Goal: Information Seeking & Learning: Learn about a topic

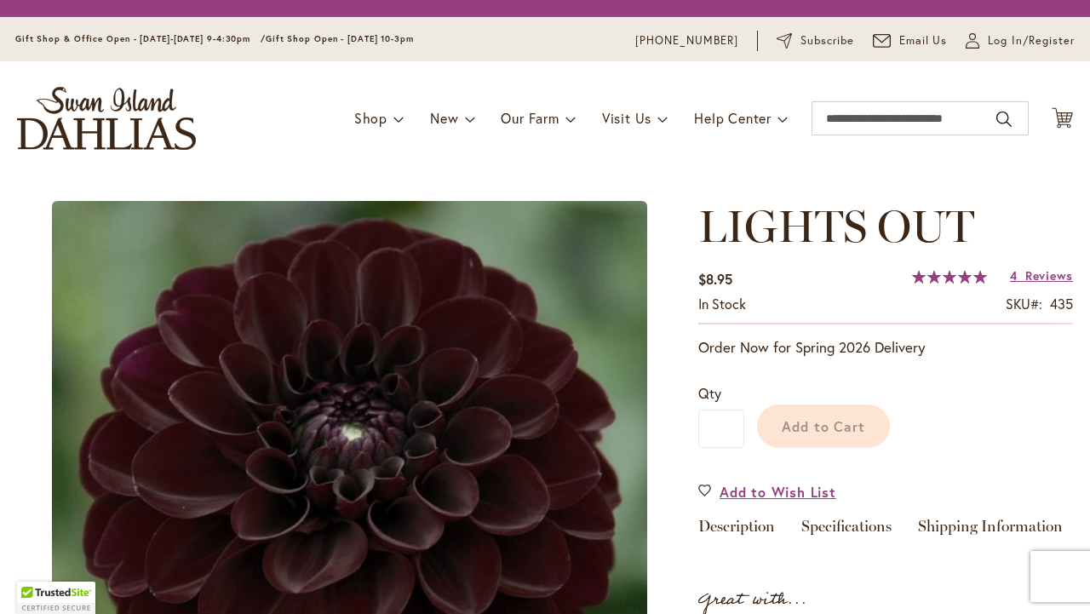
scroll to position [189, 0]
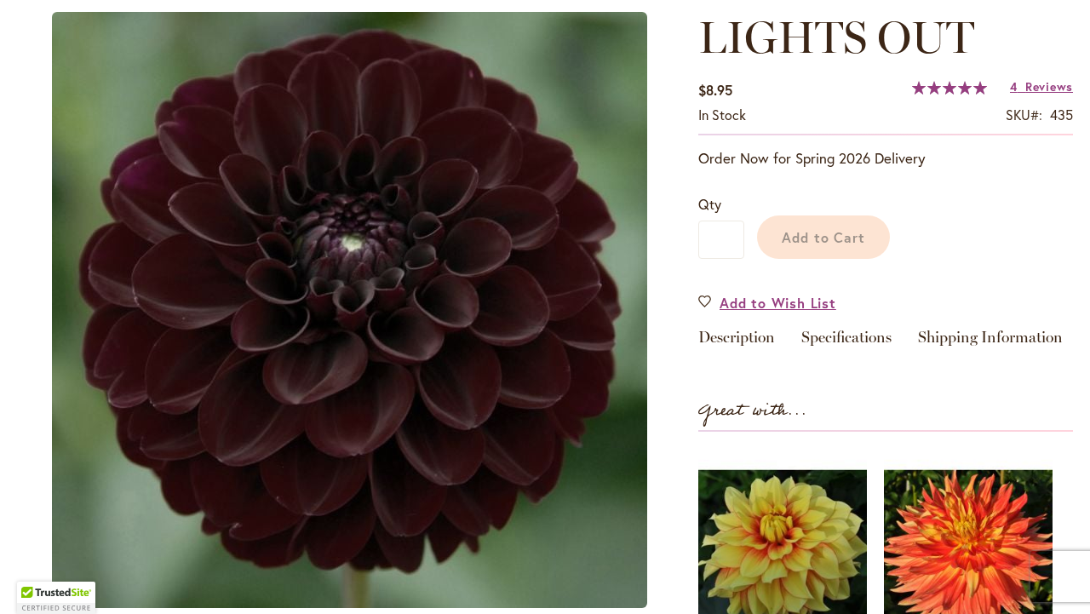
click at [433, 371] on img at bounding box center [349, 310] width 595 height 596
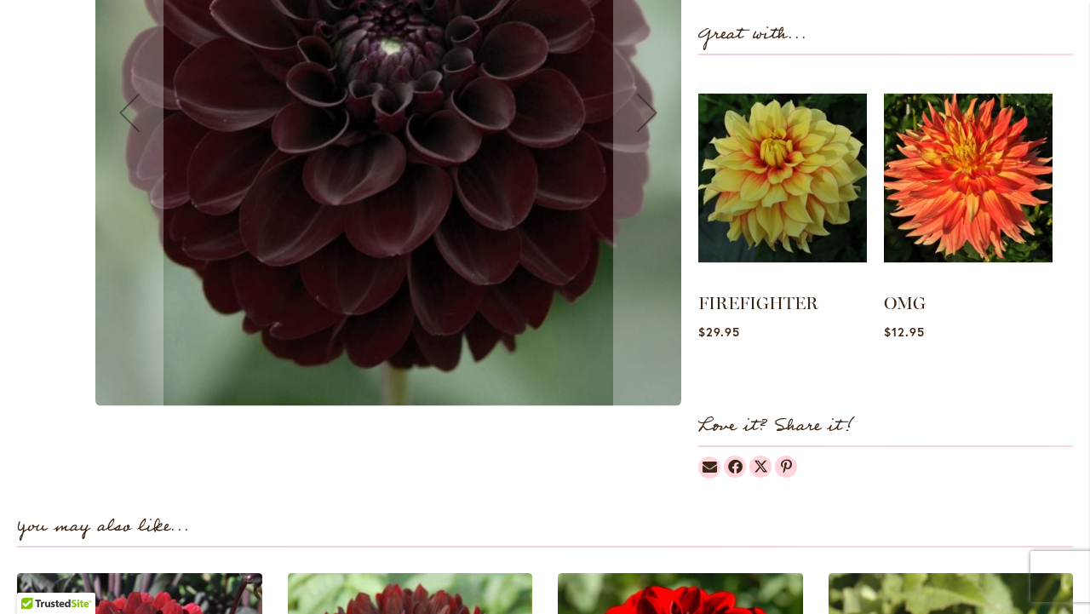
scroll to position [715, 0]
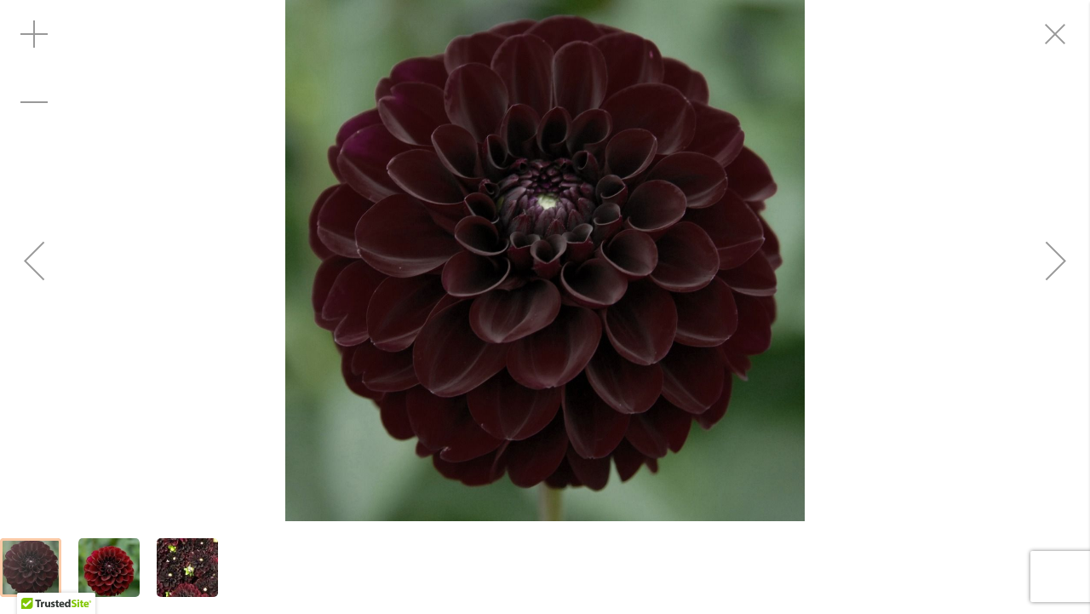
click at [198, 198] on div "LIGHTS OUT" at bounding box center [545, 260] width 1090 height 521
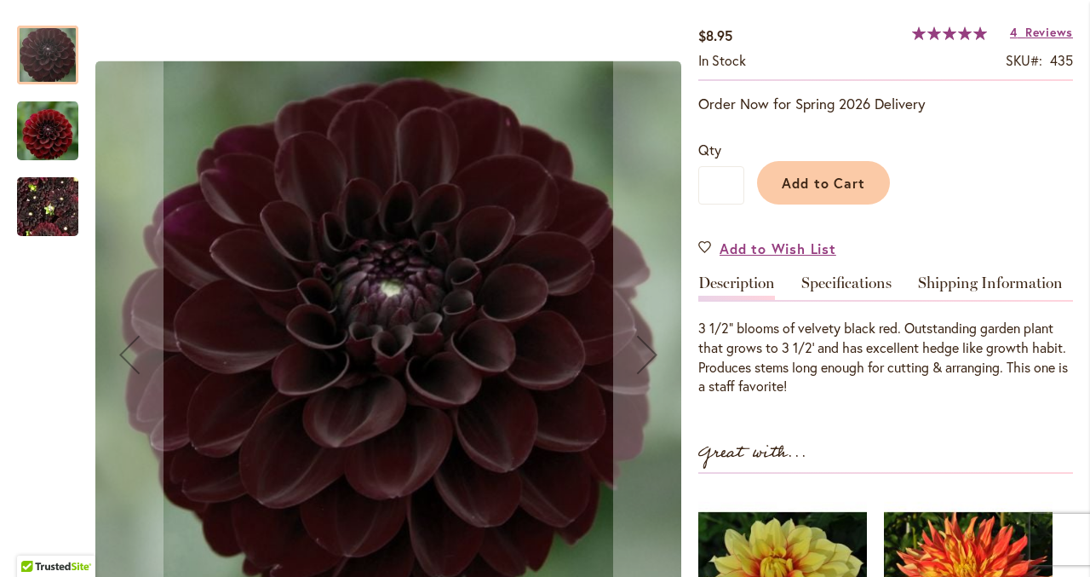
scroll to position [245, 0]
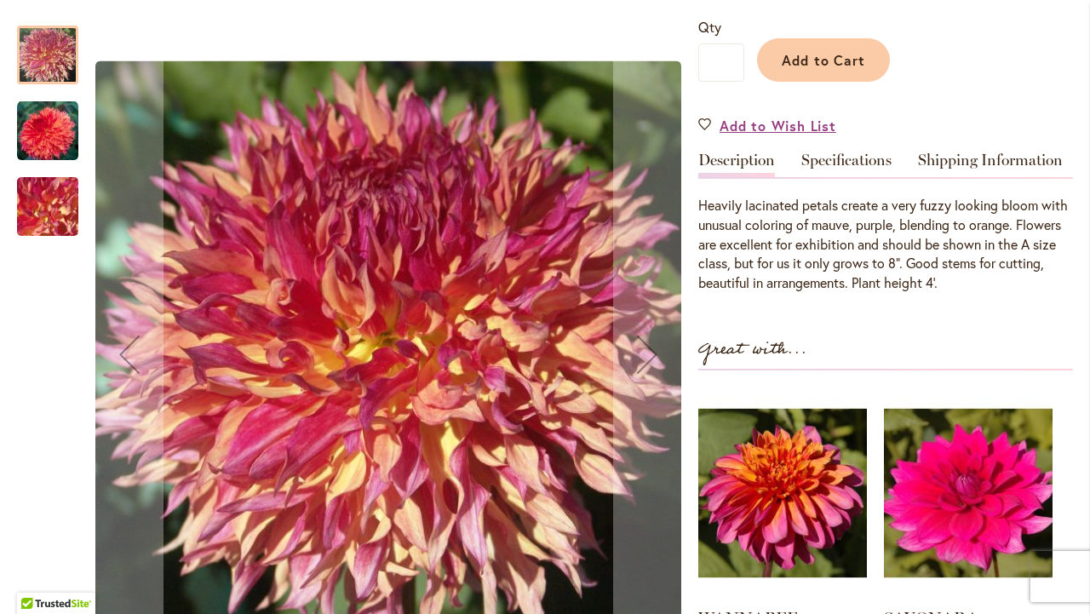
scroll to position [531, 0]
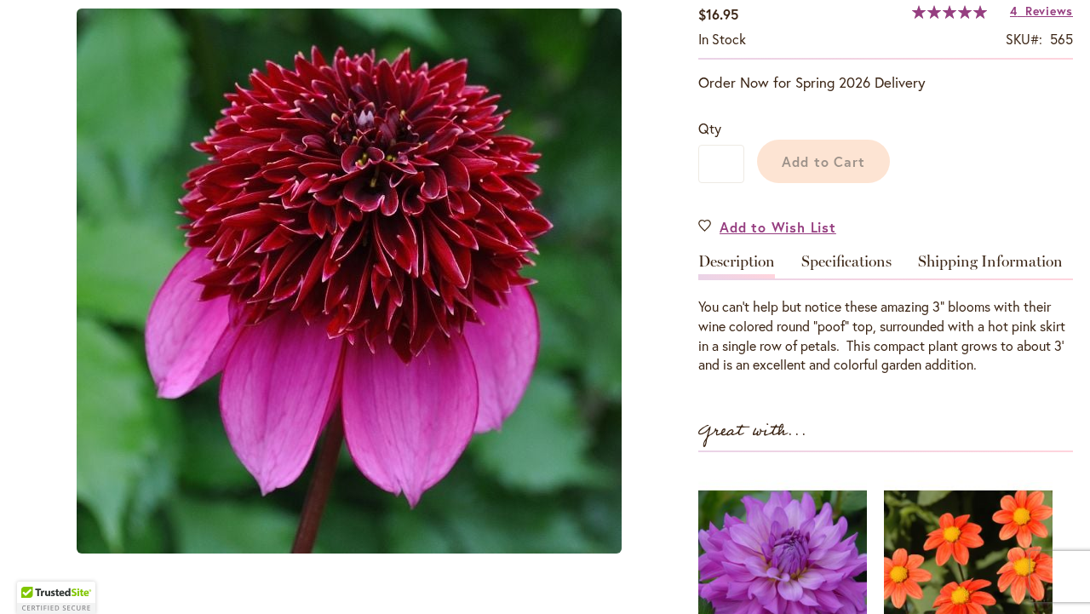
scroll to position [313, 0]
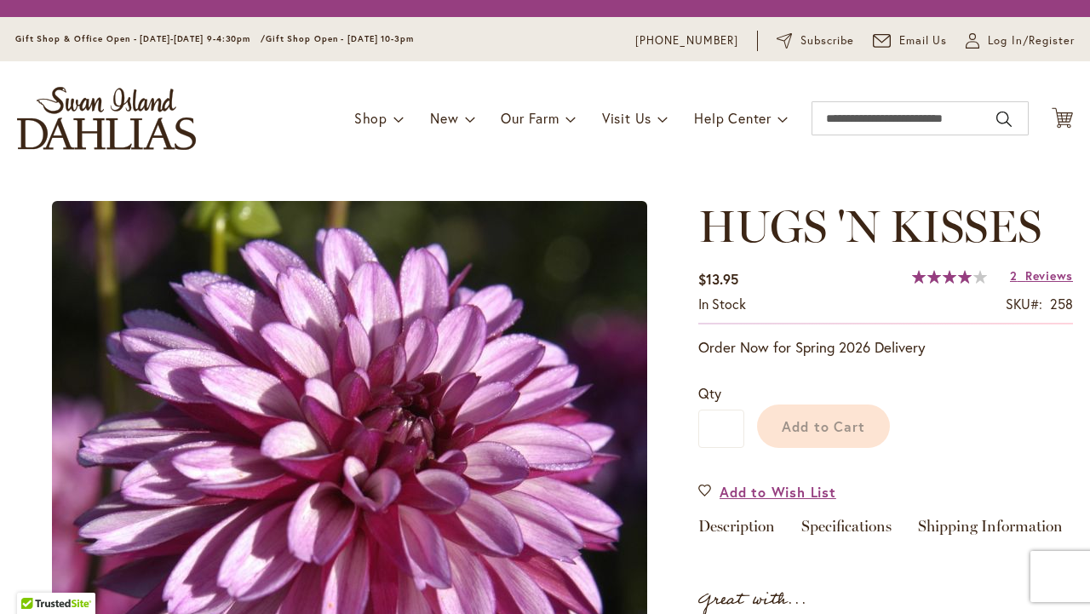
scroll to position [288, 0]
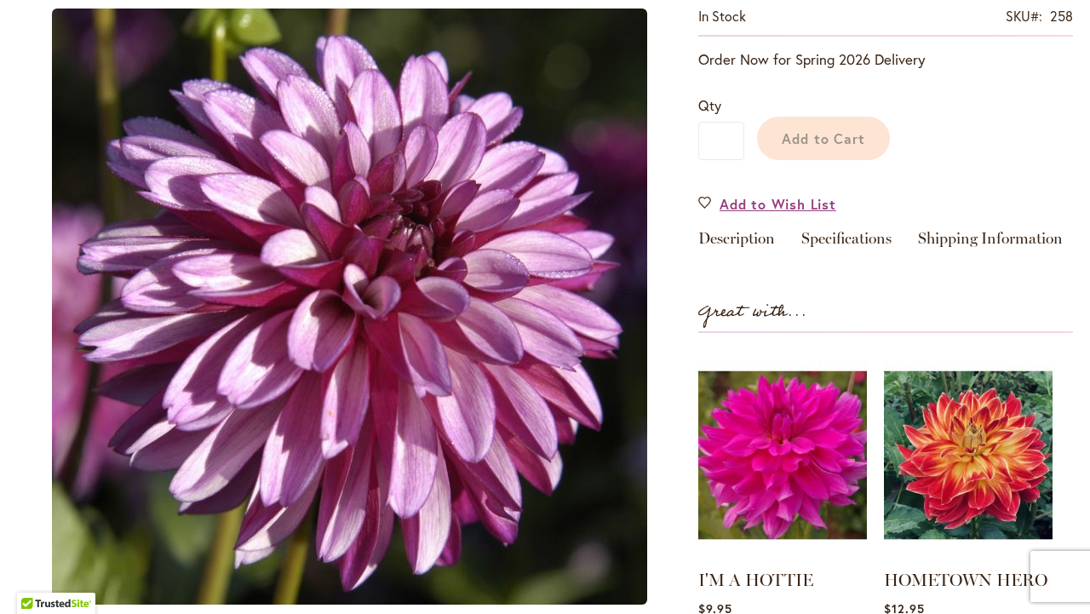
click at [428, 311] on img at bounding box center [349, 307] width 595 height 596
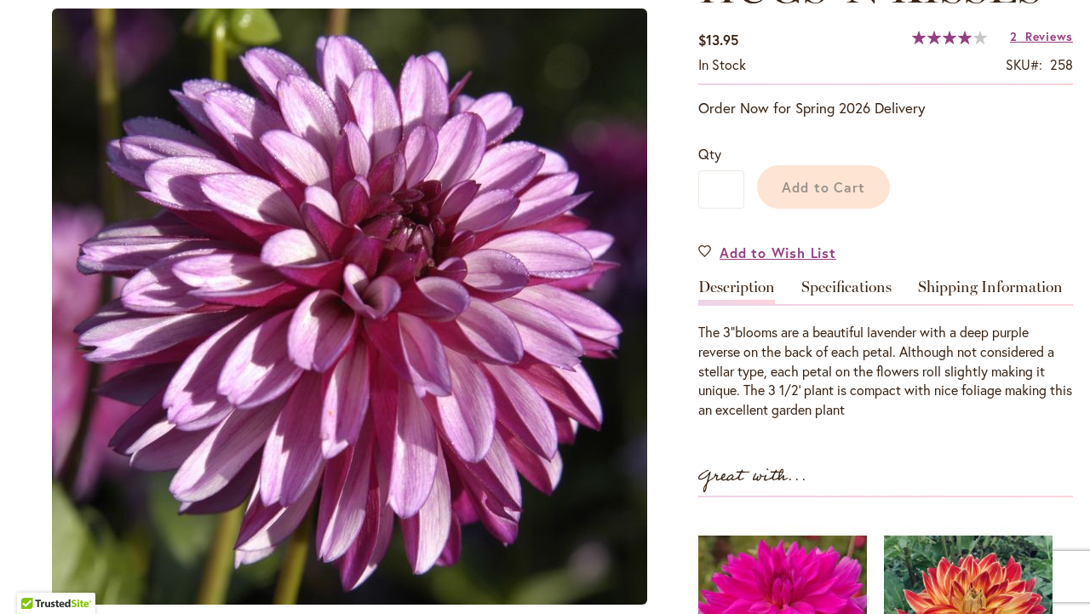
scroll to position [336, 0]
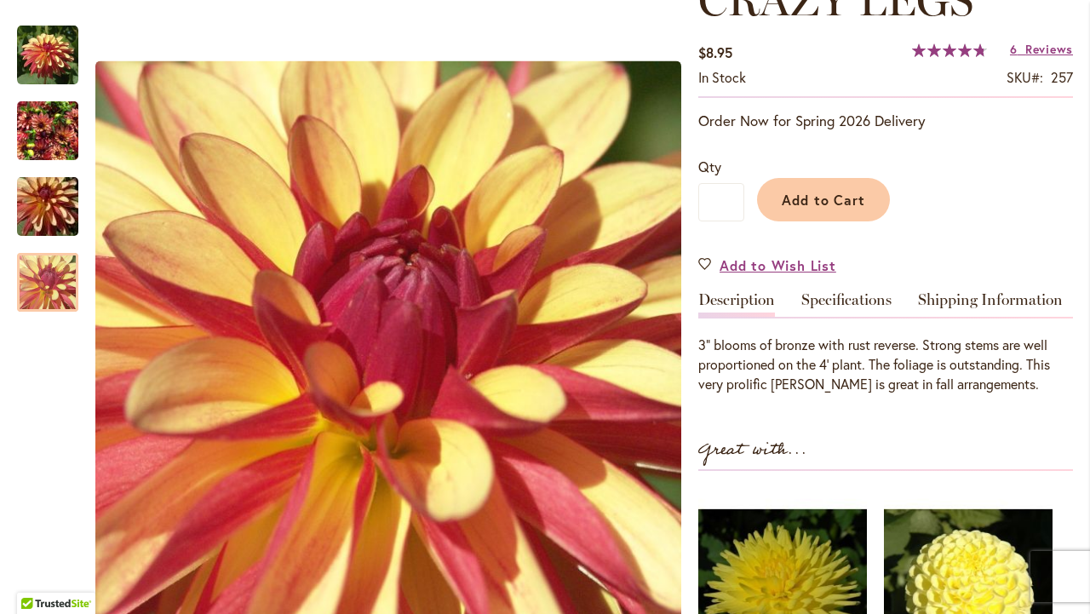
scroll to position [284, 0]
